Goal: Task Accomplishment & Management: Use online tool/utility

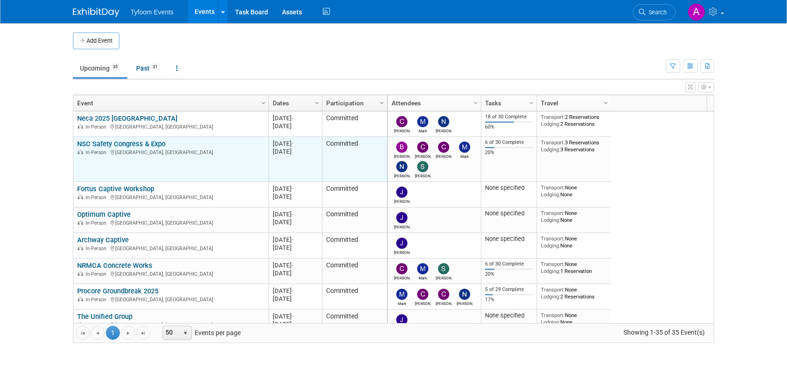
click at [109, 142] on link "NSC Safety Congress & Expo" at bounding box center [121, 144] width 88 height 8
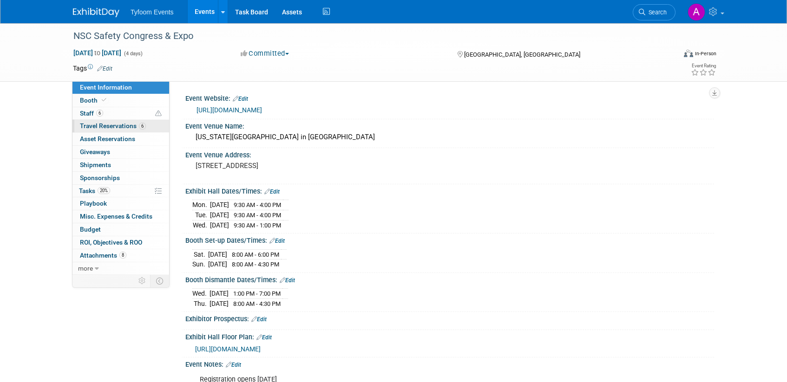
click at [108, 126] on span "Travel Reservations 6" at bounding box center [113, 125] width 66 height 7
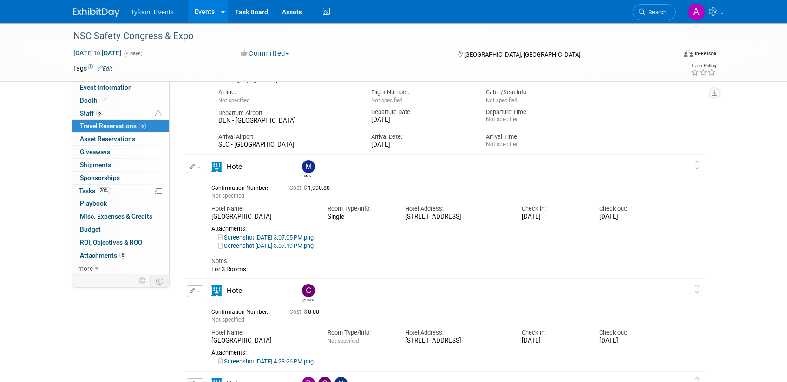
scroll to position [464, 0]
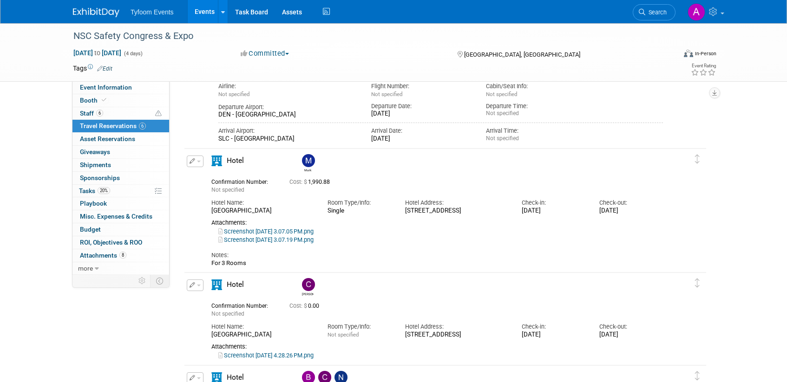
drag, startPoint x: 296, startPoint y: 210, endPoint x: 219, endPoint y: 209, distance: 77.1
click at [209, 209] on div "Hotel Name: [GEOGRAPHIC_DATA]" at bounding box center [262, 204] width 116 height 21
copy div "Hyatt Place Denver Downtown"
